Goal: Task Accomplishment & Management: Use online tool/utility

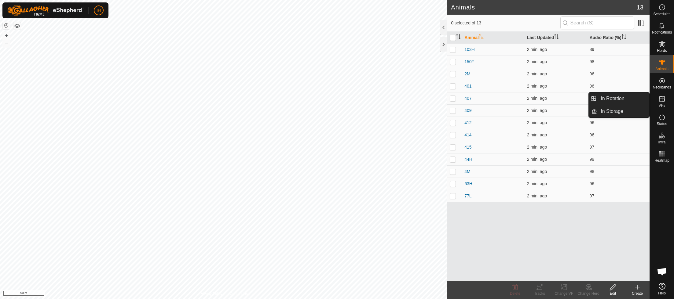
click at [663, 102] on icon at bounding box center [661, 98] width 7 height 7
click at [634, 98] on link "In Rotation" at bounding box center [623, 99] width 52 height 12
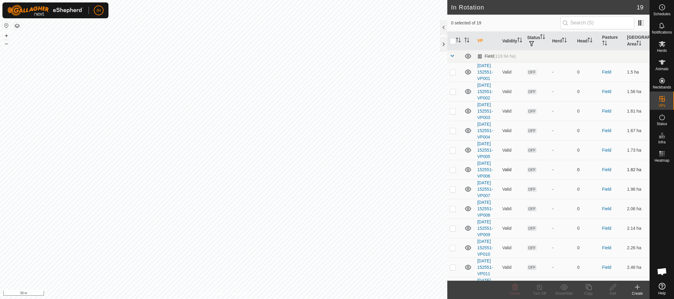
checkbox input "true"
click at [636, 291] on div "Create" at bounding box center [637, 293] width 24 height 5
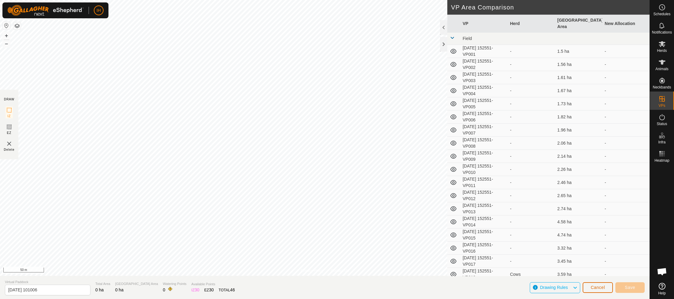
click at [596, 292] on button "Cancel" at bounding box center [598, 288] width 30 height 11
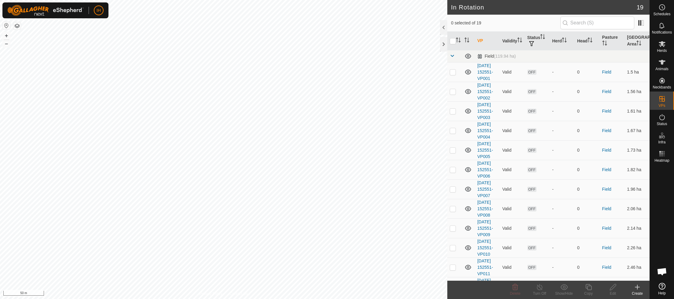
checkbox input "true"
click at [591, 291] on div "Copy" at bounding box center [588, 293] width 24 height 5
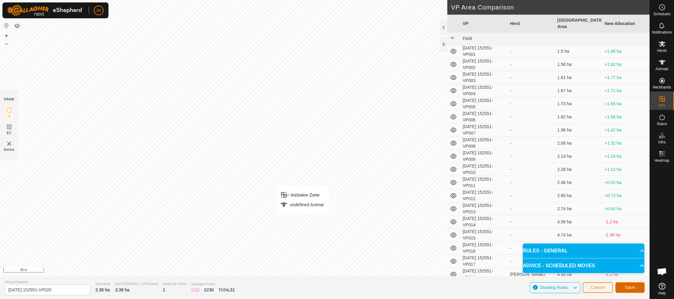
click at [636, 288] on button "Save" at bounding box center [629, 288] width 29 height 11
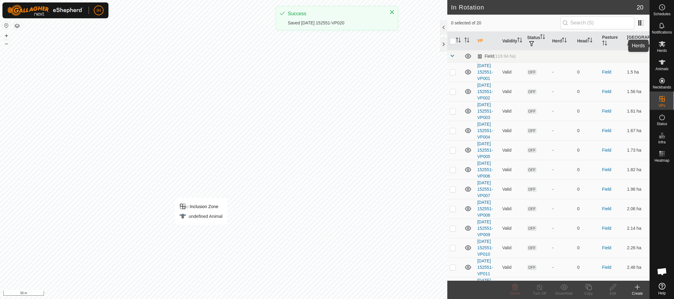
drag, startPoint x: 666, startPoint y: 46, endPoint x: 662, endPoint y: 46, distance: 3.7
click at [666, 46] on es-mob-svg-icon at bounding box center [662, 44] width 11 height 10
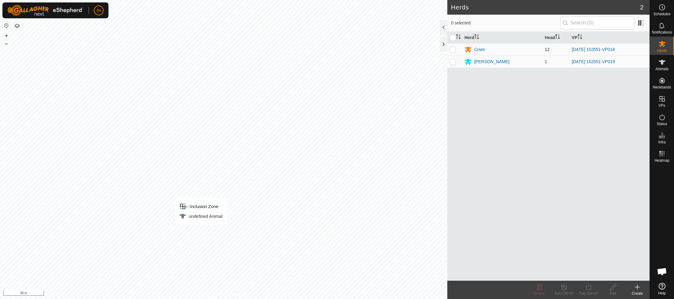
click at [455, 49] on p-checkbox at bounding box center [453, 49] width 6 height 5
checkbox input "true"
click at [591, 289] on icon at bounding box center [589, 287] width 8 height 7
click at [595, 277] on link "Now" at bounding box center [607, 274] width 60 height 12
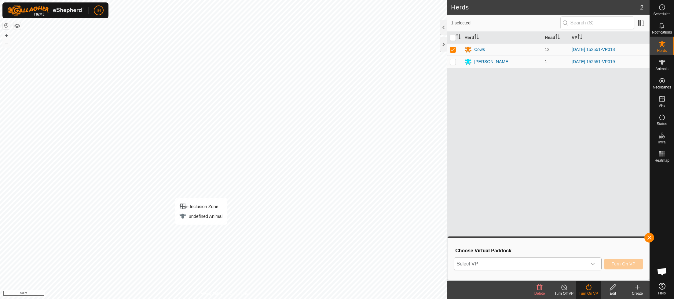
click at [590, 266] on icon "dropdown trigger" at bounding box center [592, 264] width 5 height 5
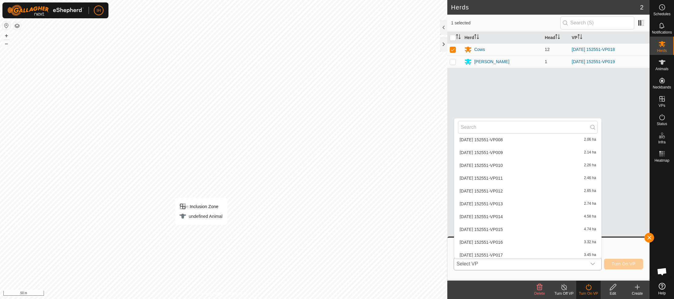
scroll to position [148, 0]
click at [604, 97] on div "Herd Head VP Cows 12 [DATE] 152551-VP018 [PERSON_NAME] 1 [DATE] 152551-VP019" at bounding box center [548, 156] width 202 height 249
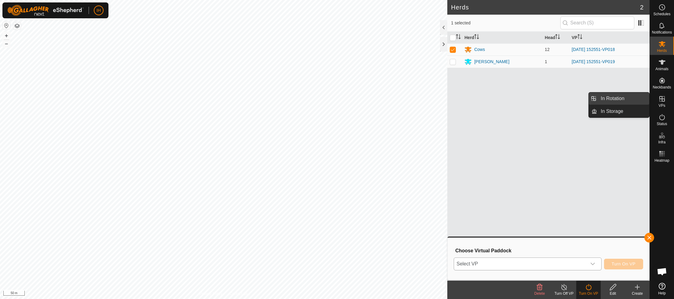
click at [625, 101] on link "In Rotation" at bounding box center [623, 99] width 52 height 12
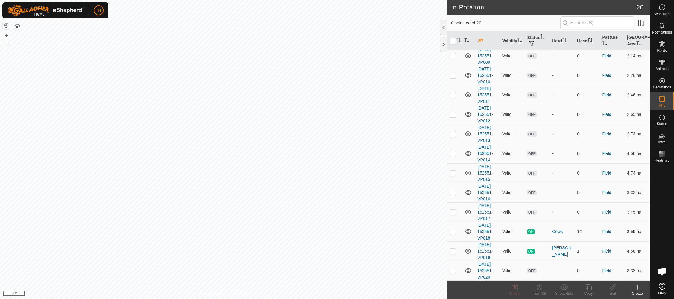
scroll to position [301, 0]
click at [554, 268] on div "-" at bounding box center [562, 271] width 20 height 6
click at [479, 270] on link "[DATE] 152551-VP020" at bounding box center [485, 271] width 16 height 18
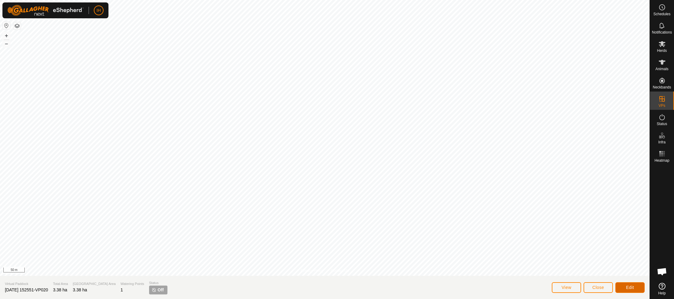
click at [631, 291] on button "Edit" at bounding box center [629, 288] width 29 height 11
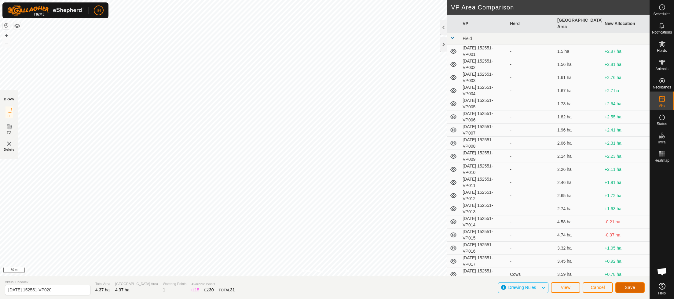
click at [637, 288] on button "Save" at bounding box center [629, 288] width 29 height 11
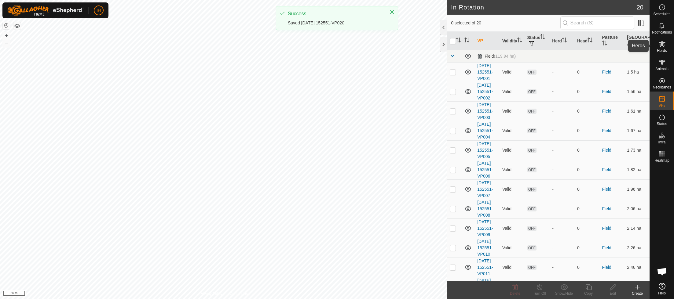
click at [665, 46] on icon at bounding box center [661, 43] width 7 height 7
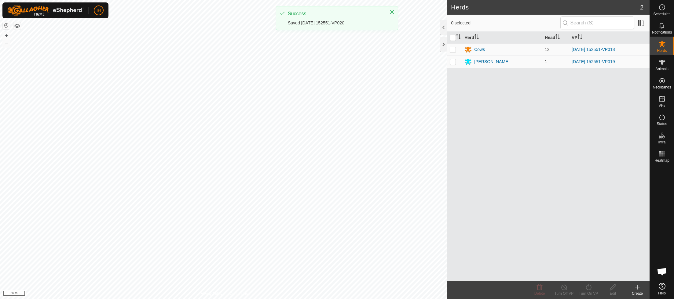
drag, startPoint x: 451, startPoint y: 47, endPoint x: 452, endPoint y: 60, distance: 12.6
click at [451, 47] on p-checkbox at bounding box center [453, 49] width 6 height 5
checkbox input "true"
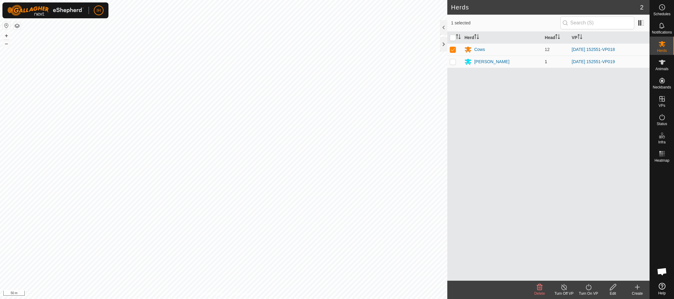
drag, startPoint x: 453, startPoint y: 62, endPoint x: 453, endPoint y: 67, distance: 4.9
click at [453, 62] on p-checkbox at bounding box center [453, 61] width 6 height 5
checkbox input "true"
click at [590, 292] on div "Turn On VP" at bounding box center [588, 293] width 24 height 5
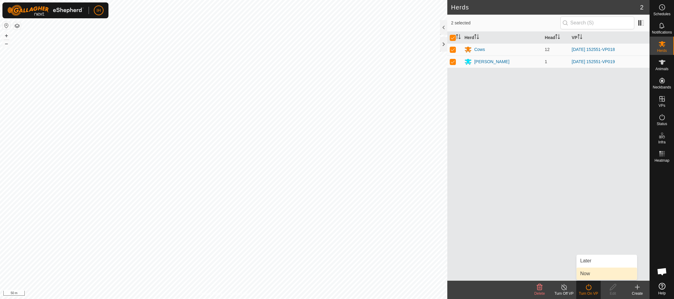
click at [591, 275] on link "Now" at bounding box center [607, 274] width 60 height 12
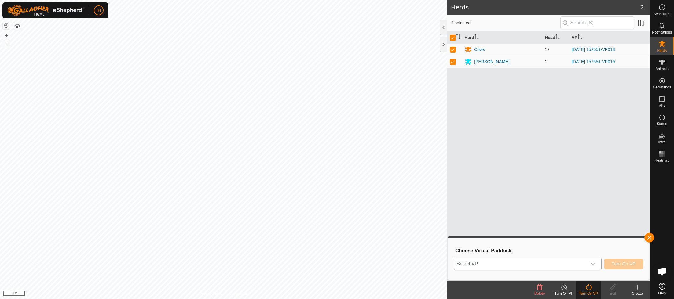
click at [544, 263] on span "Select VP" at bounding box center [520, 264] width 132 height 12
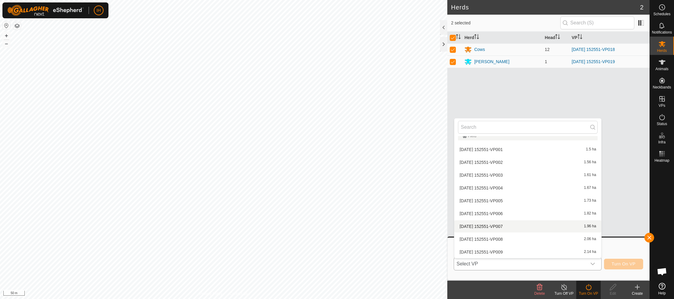
scroll to position [148, 0]
click at [530, 251] on li "[DATE] 152551-VP020 4.37 ha" at bounding box center [527, 252] width 147 height 12
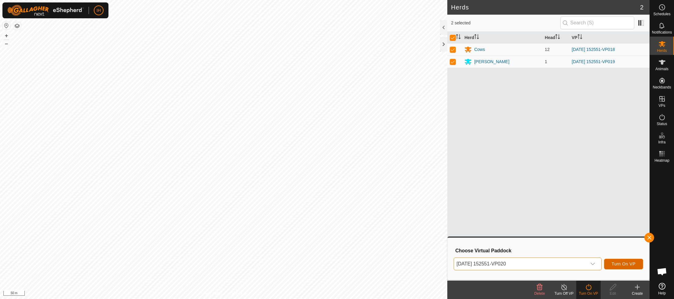
click at [620, 266] on span "Turn On VP" at bounding box center [624, 264] width 24 height 5
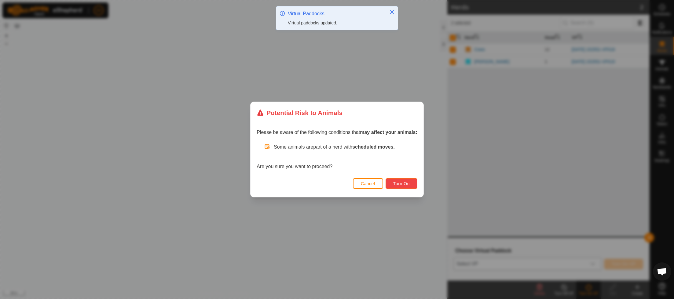
click at [404, 183] on span "Turn On" at bounding box center [401, 183] width 16 height 5
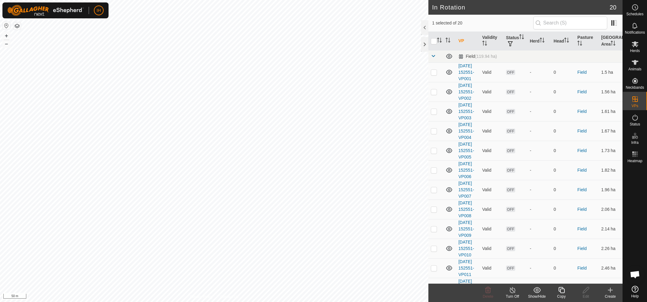
click at [563, 293] on icon at bounding box center [561, 289] width 8 height 7
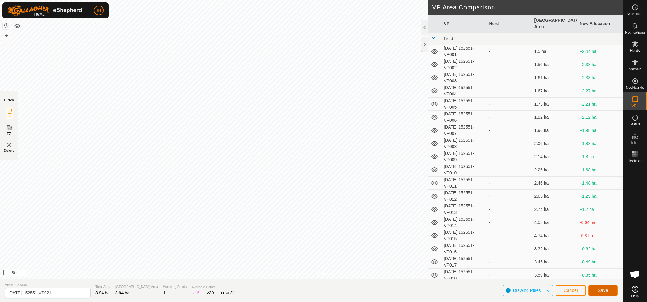
click at [605, 291] on span "Save" at bounding box center [602, 290] width 10 height 5
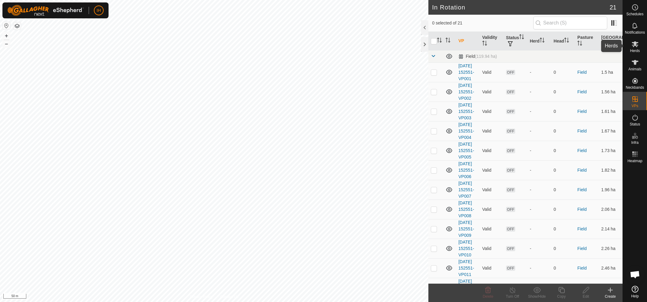
click at [634, 46] on icon at bounding box center [634, 43] width 7 height 7
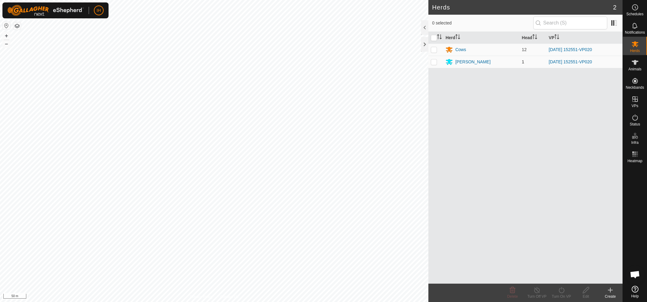
drag, startPoint x: 435, startPoint y: 49, endPoint x: 435, endPoint y: 58, distance: 8.6
click at [435, 49] on p-checkbox at bounding box center [434, 49] width 6 height 5
checkbox input "true"
drag, startPoint x: 435, startPoint y: 61, endPoint x: 438, endPoint y: 99, distance: 37.7
click at [435, 61] on p-checkbox at bounding box center [434, 61] width 6 height 5
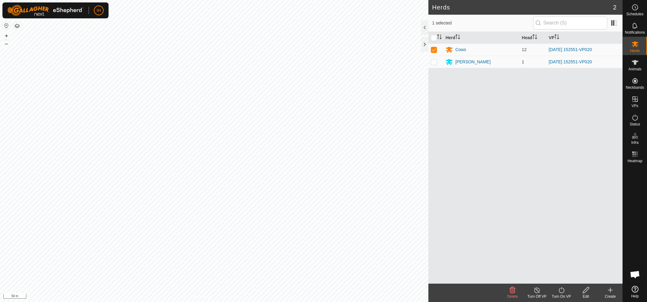
checkbox input "true"
click at [561, 294] on div "Turn On VP" at bounding box center [561, 295] width 24 height 5
click at [566, 278] on link "Now" at bounding box center [579, 276] width 60 height 12
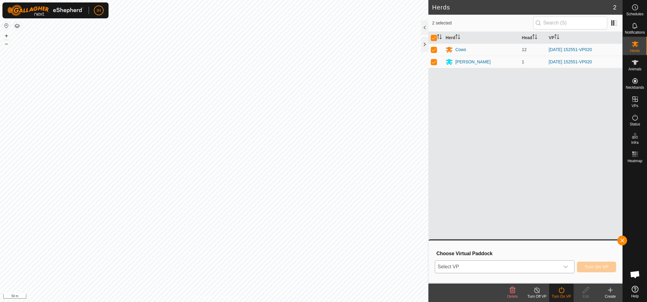
click at [545, 265] on span "Select VP" at bounding box center [497, 266] width 124 height 12
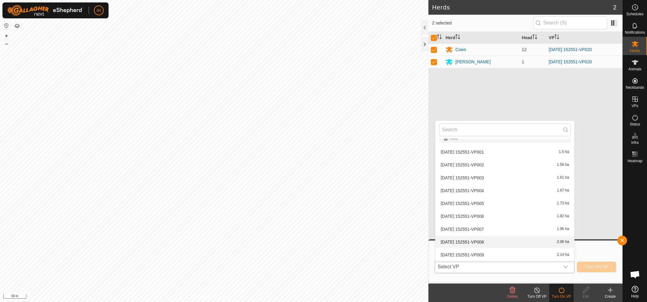
scroll to position [161, 0]
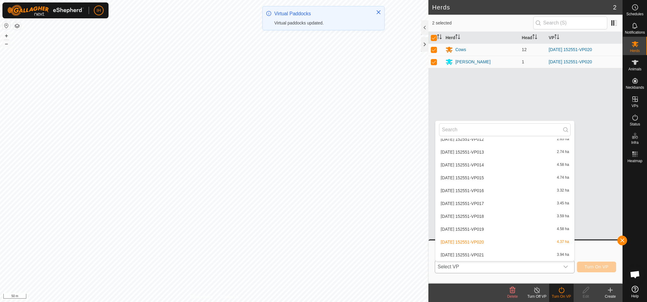
click at [504, 255] on li "2025-09-05 152551-VP021 3.94 ha" at bounding box center [504, 254] width 139 height 12
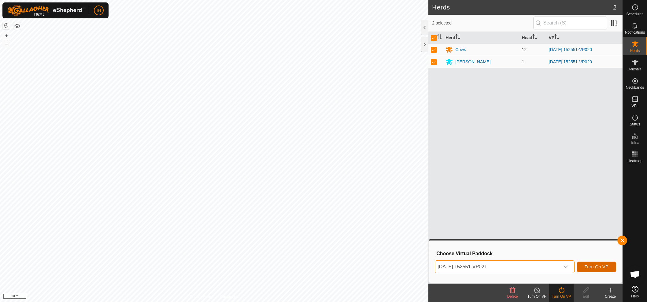
click at [596, 268] on span "Turn On VP" at bounding box center [596, 266] width 24 height 5
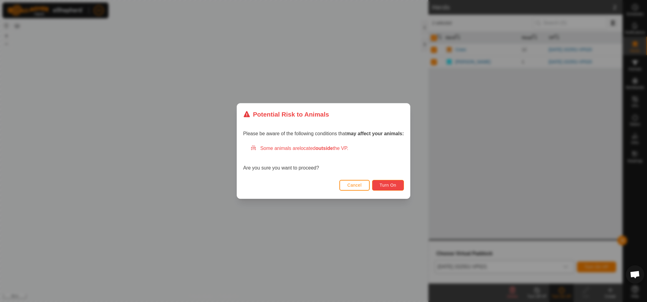
click at [389, 187] on span "Turn On" at bounding box center [387, 184] width 16 height 5
